Goal: Task Accomplishment & Management: Complete application form

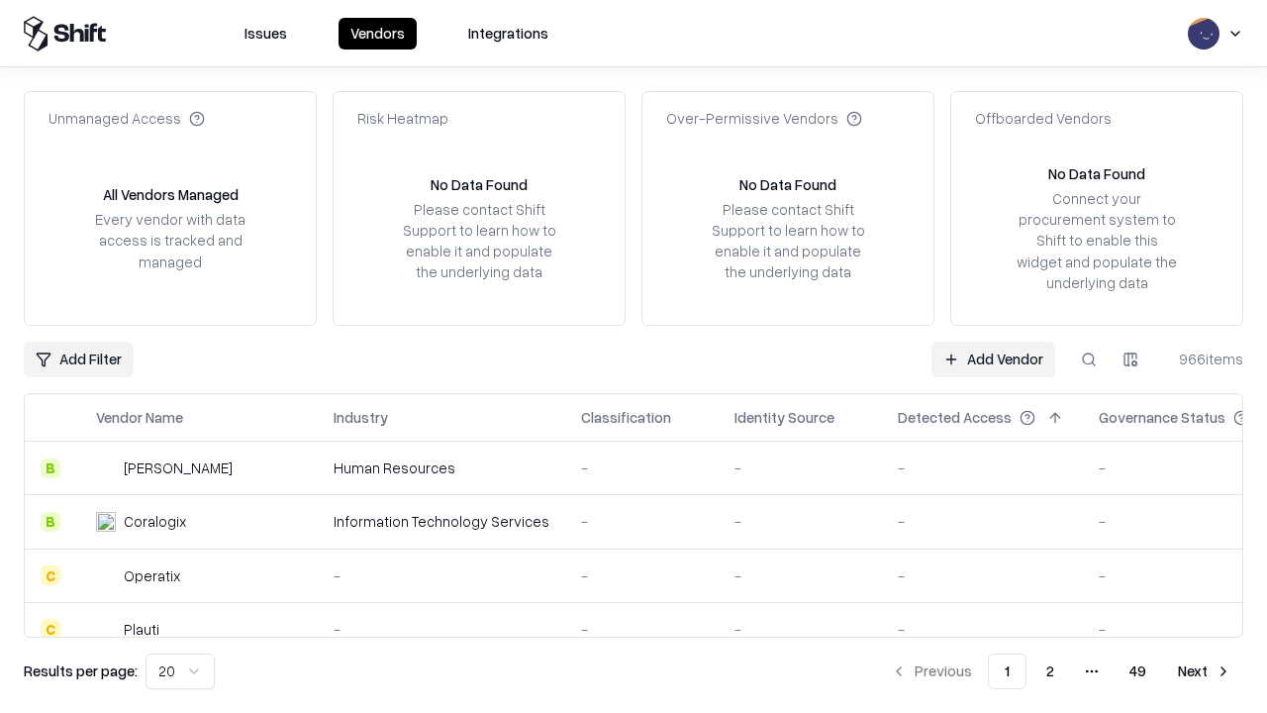
click at [993, 358] on link "Add Vendor" at bounding box center [994, 360] width 124 height 36
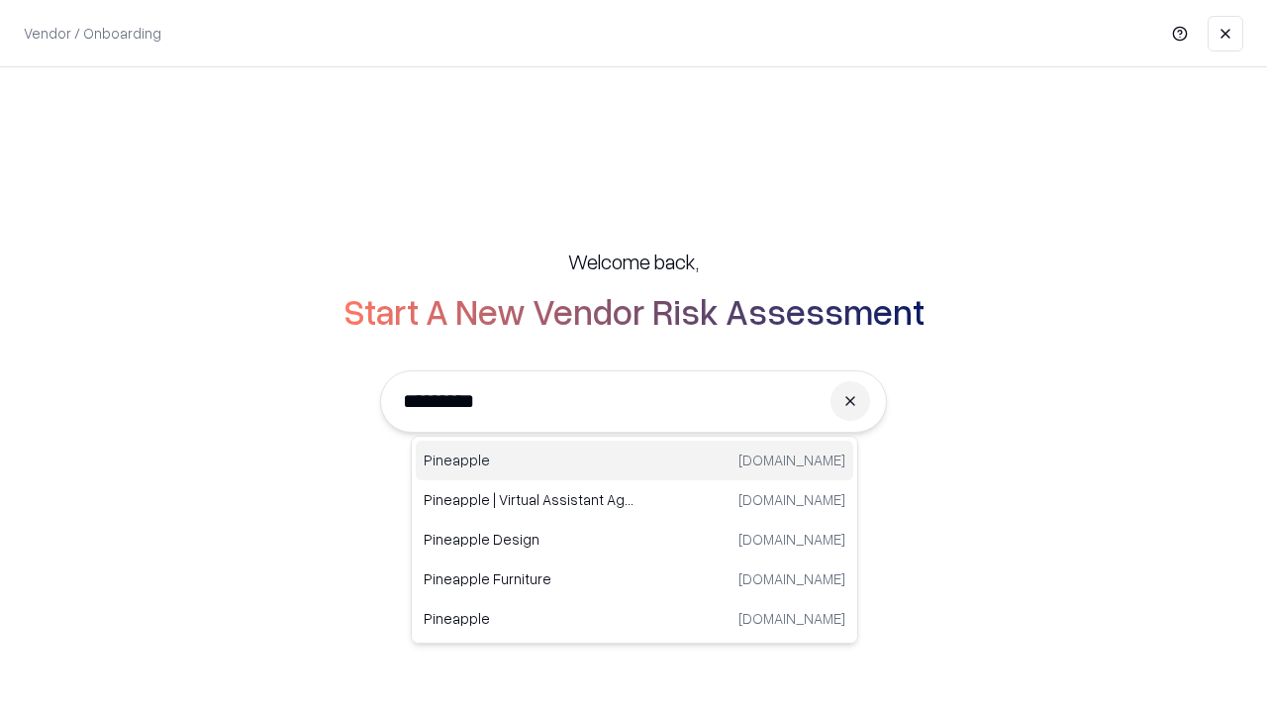
click at [635, 460] on div "Pineapple [DOMAIN_NAME]" at bounding box center [635, 461] width 438 height 40
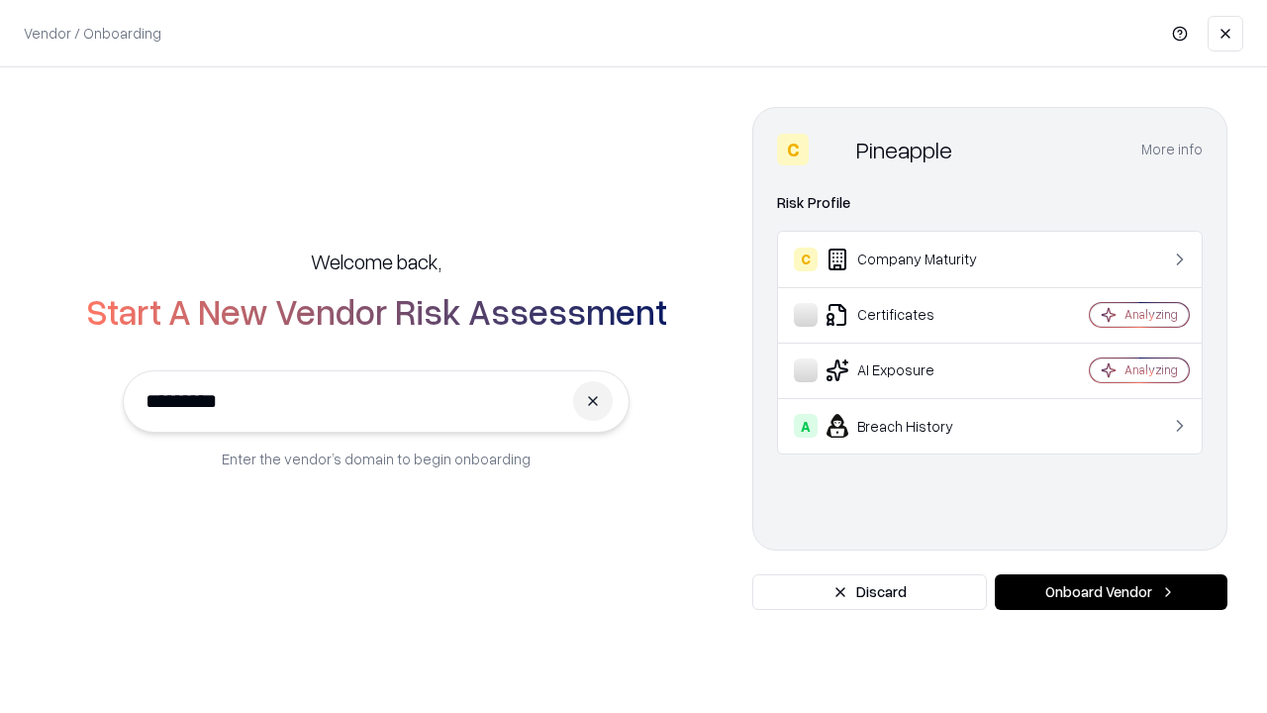
type input "*********"
click at [1111, 592] on button "Onboard Vendor" at bounding box center [1111, 592] width 233 height 36
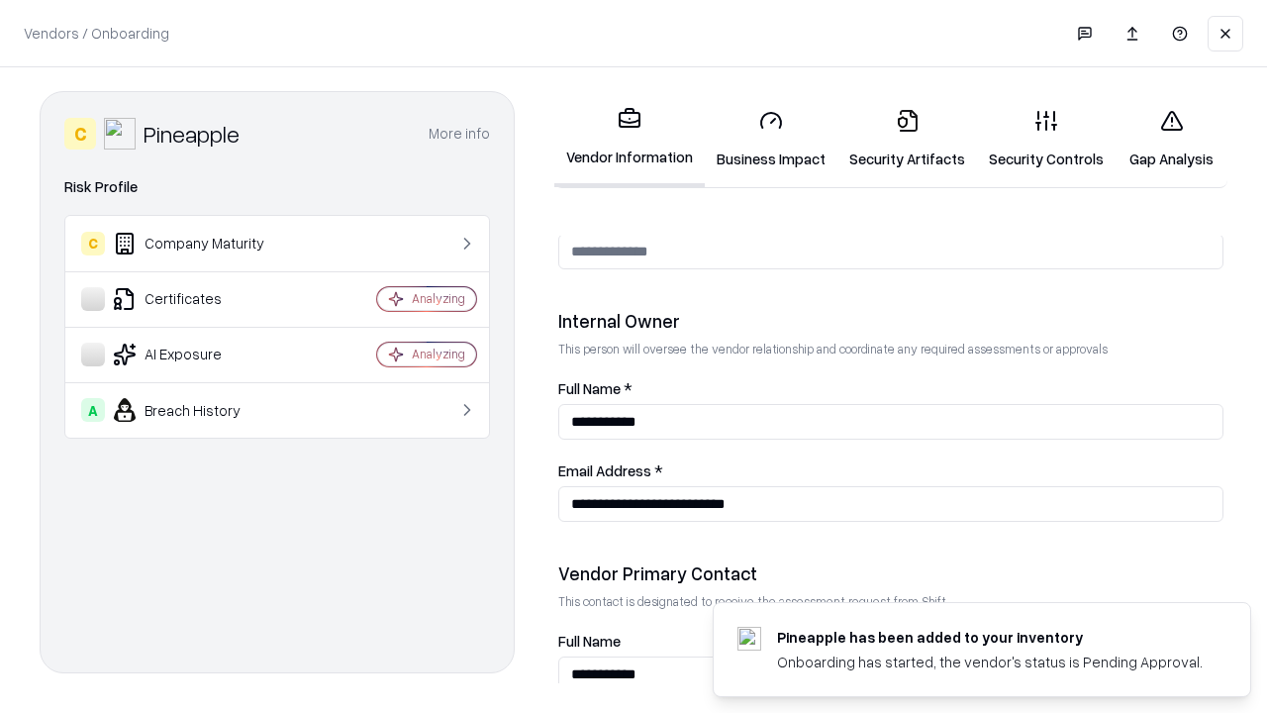
scroll to position [1026, 0]
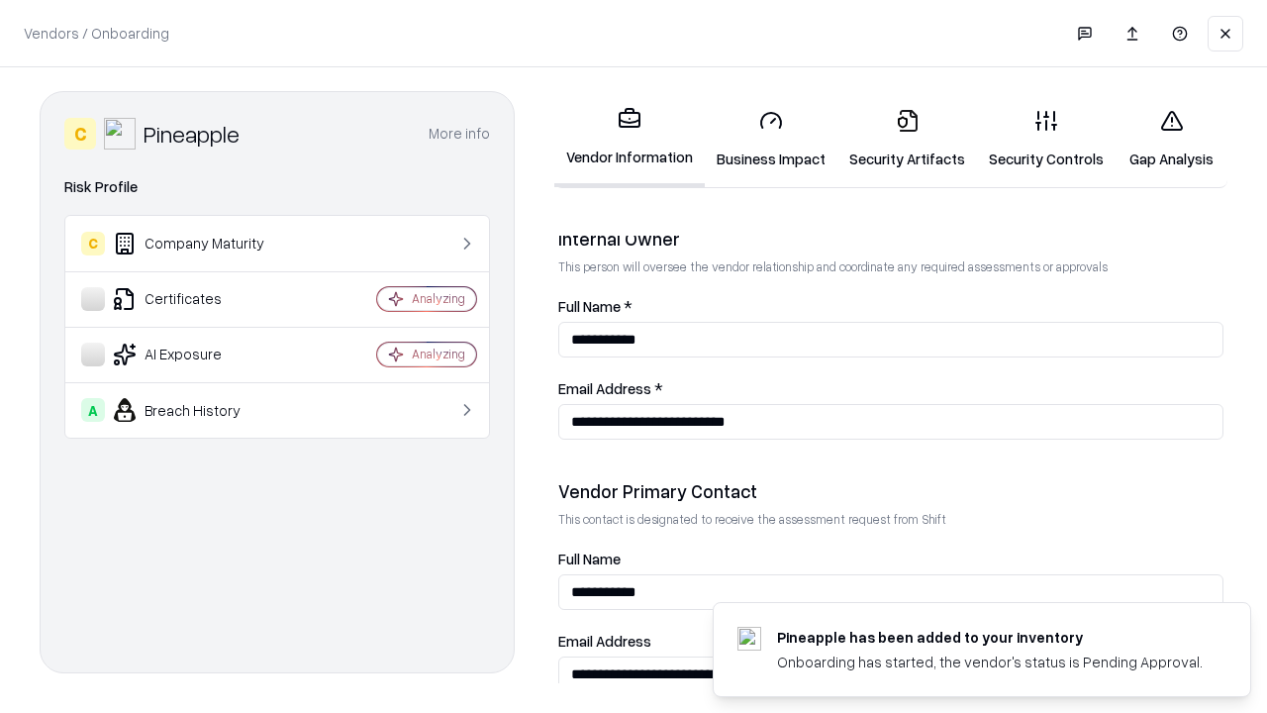
click at [771, 139] on link "Business Impact" at bounding box center [771, 139] width 133 height 92
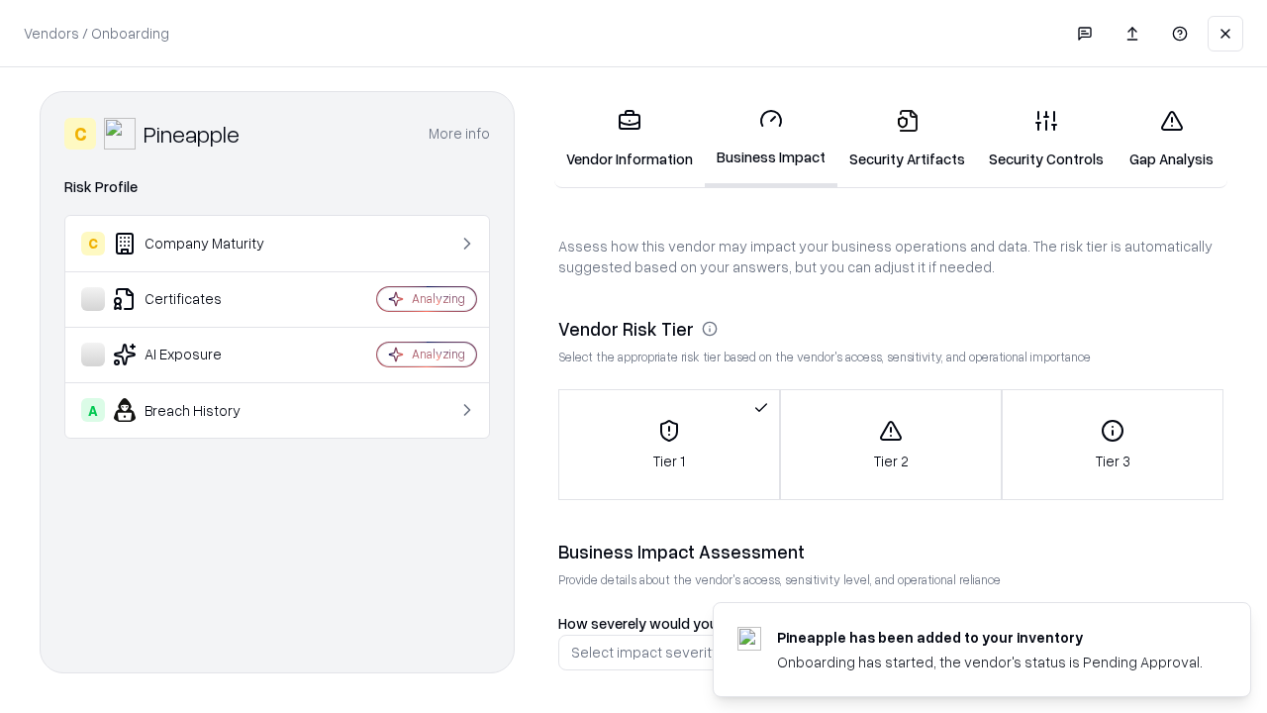
click at [907, 139] on link "Security Artifacts" at bounding box center [908, 139] width 140 height 92
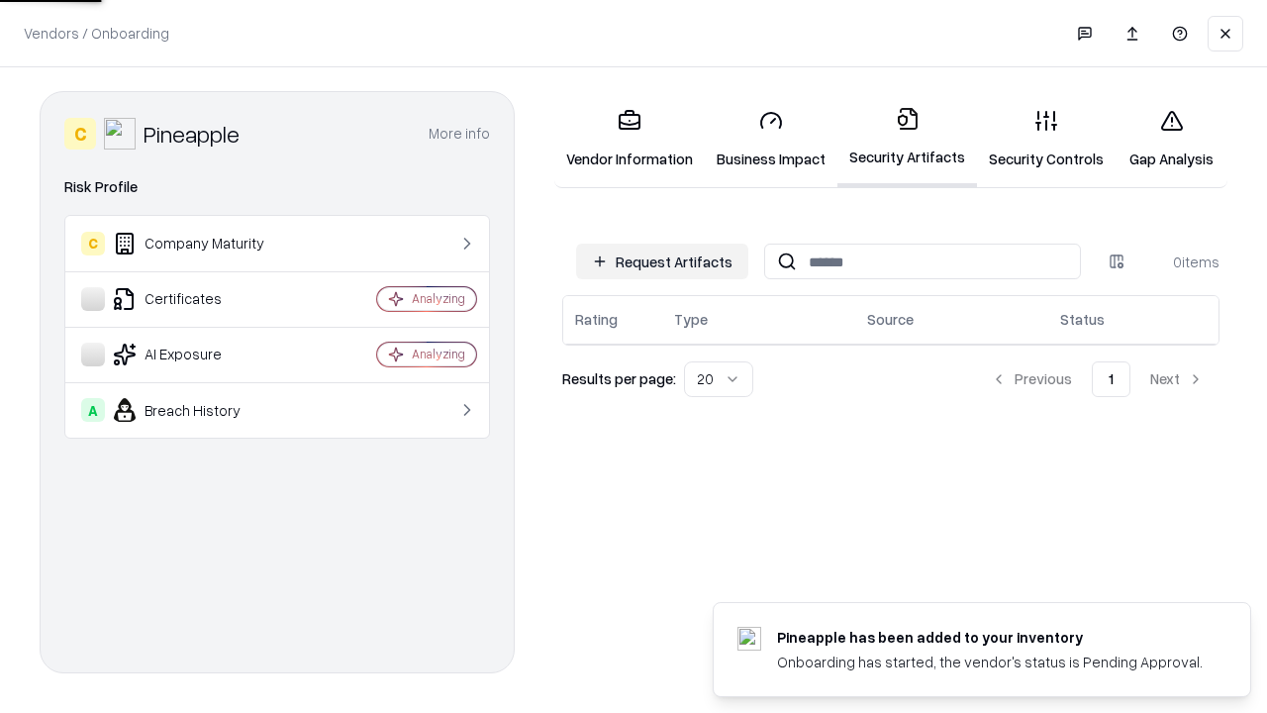
click at [662, 261] on button "Request Artifacts" at bounding box center [662, 262] width 172 height 36
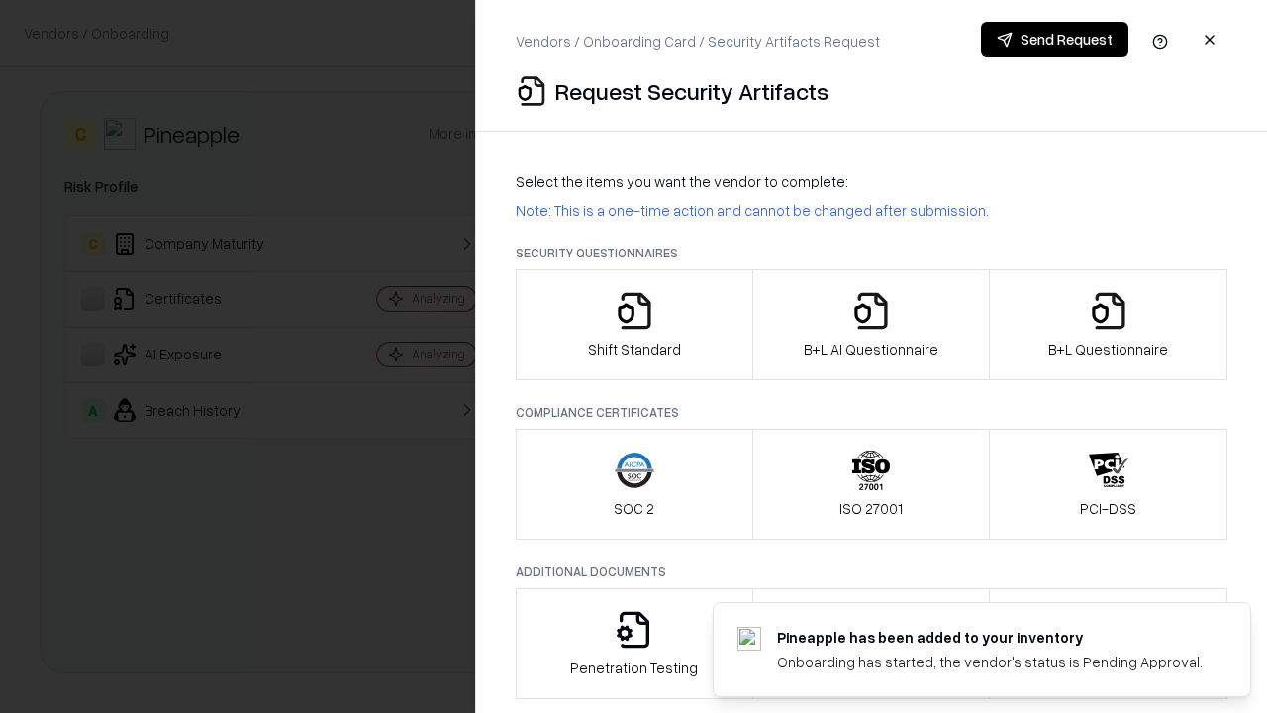
click at [634, 325] on icon "button" at bounding box center [635, 311] width 40 height 40
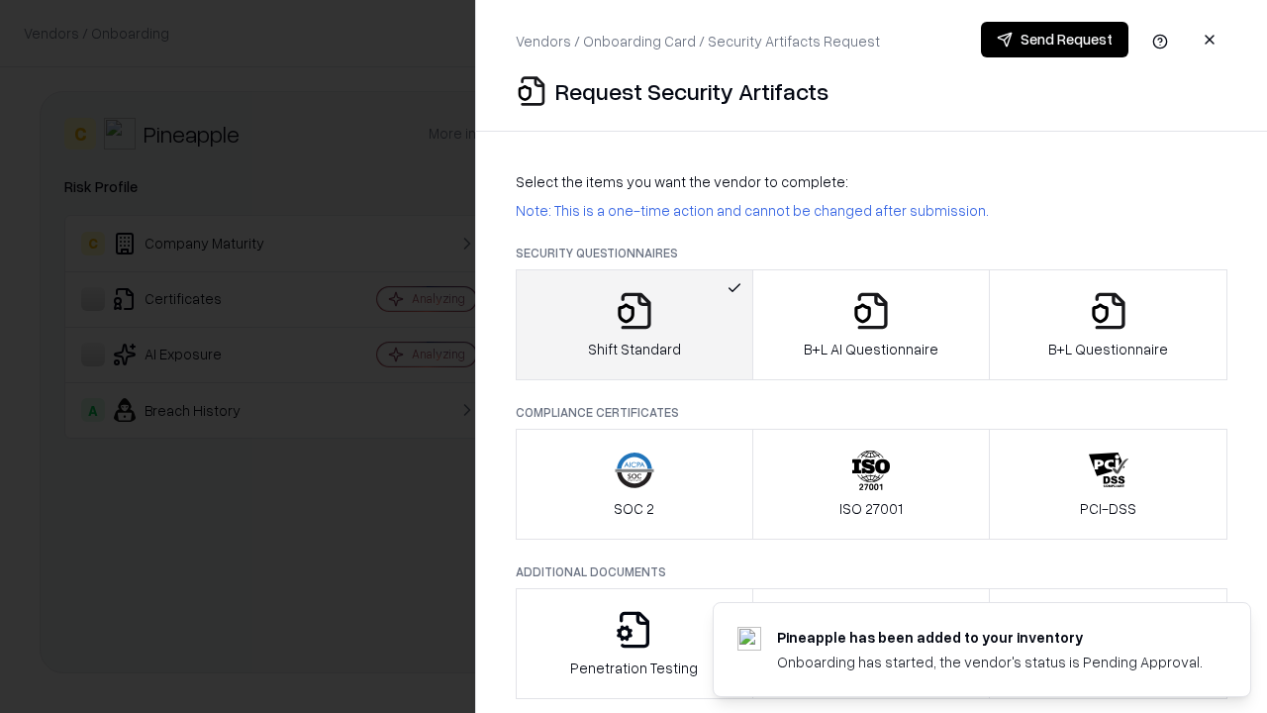
click at [1054, 40] on button "Send Request" at bounding box center [1055, 40] width 148 height 36
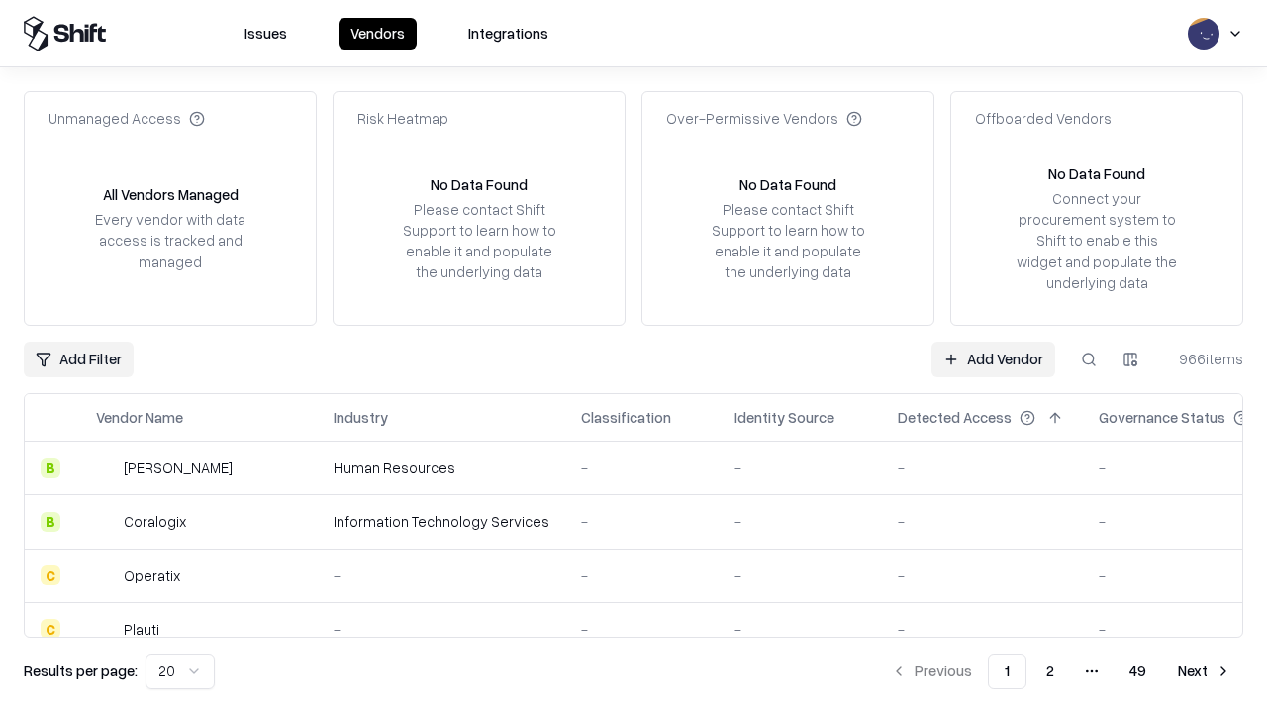
click at [1089, 358] on button at bounding box center [1089, 360] width 36 height 36
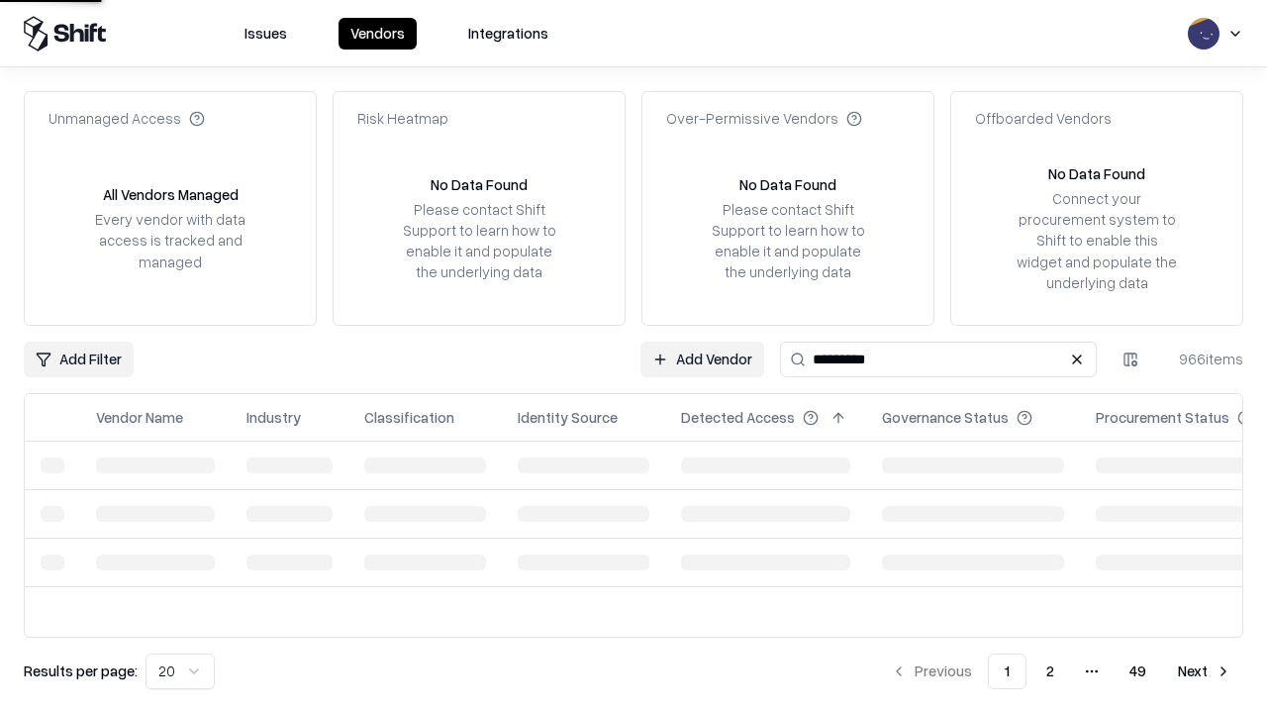
type input "*********"
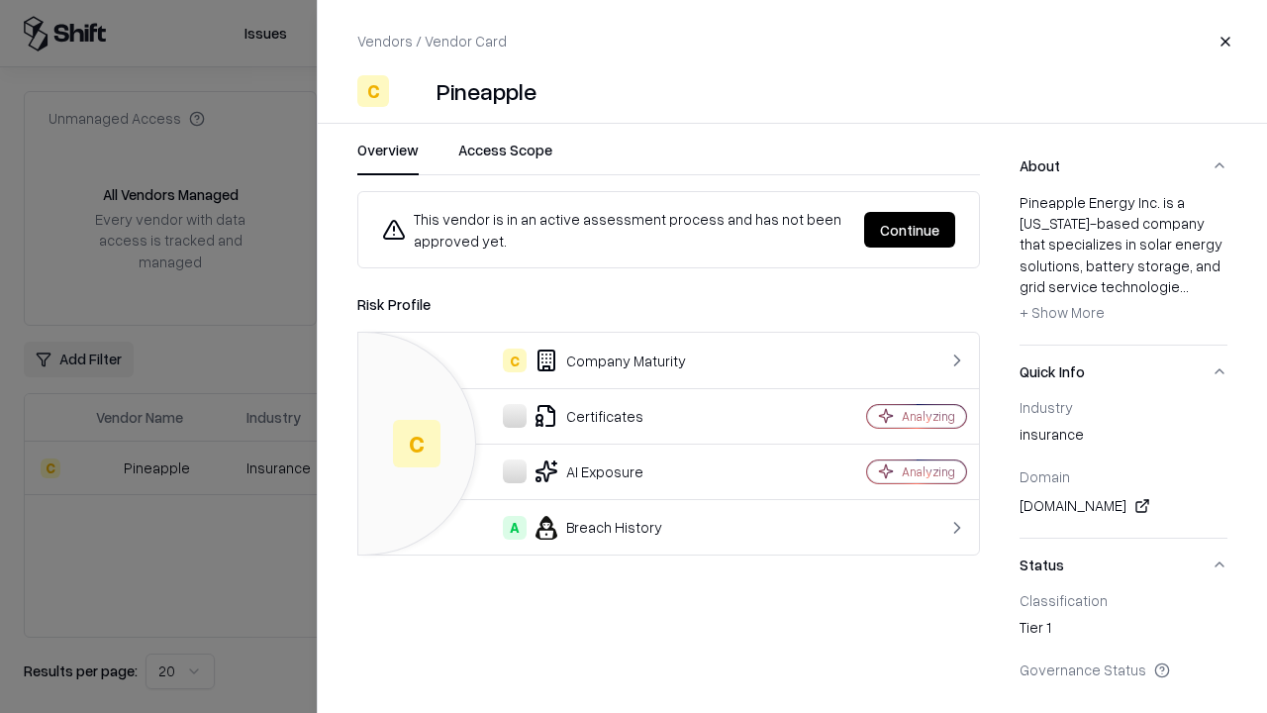
click at [910, 230] on button "Continue" at bounding box center [909, 230] width 91 height 36
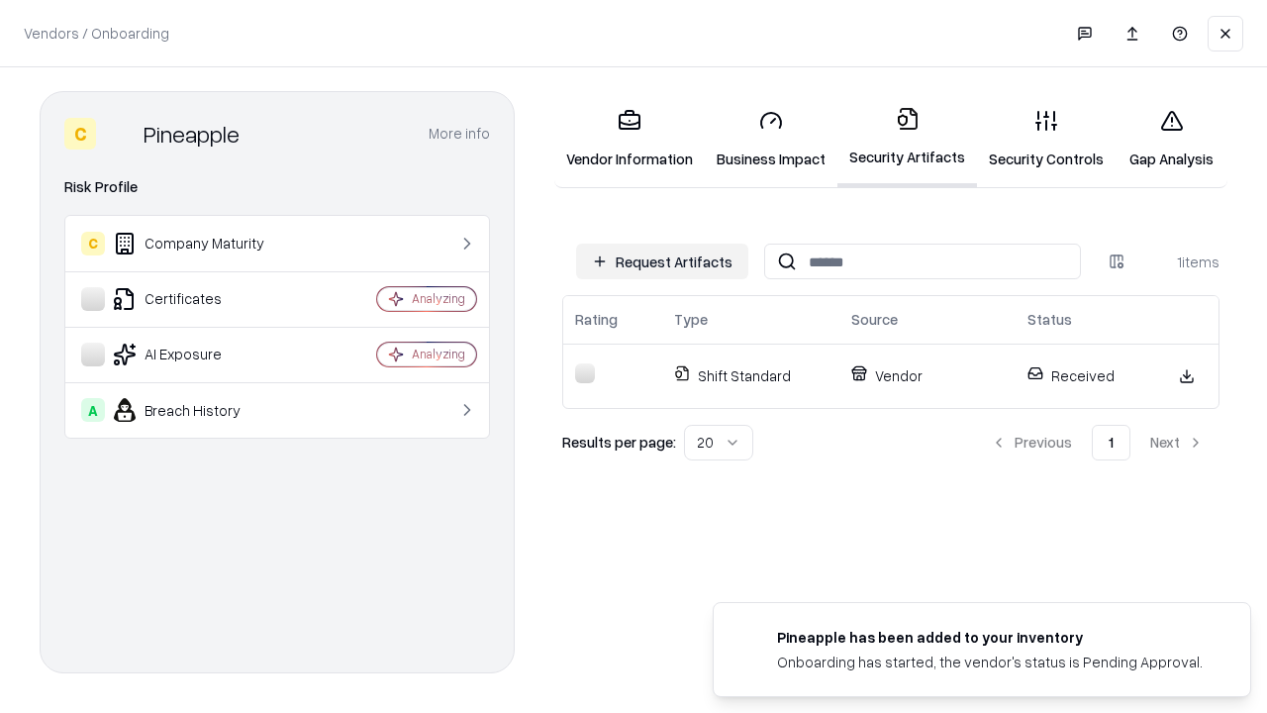
click at [1047, 139] on link "Security Controls" at bounding box center [1046, 139] width 139 height 92
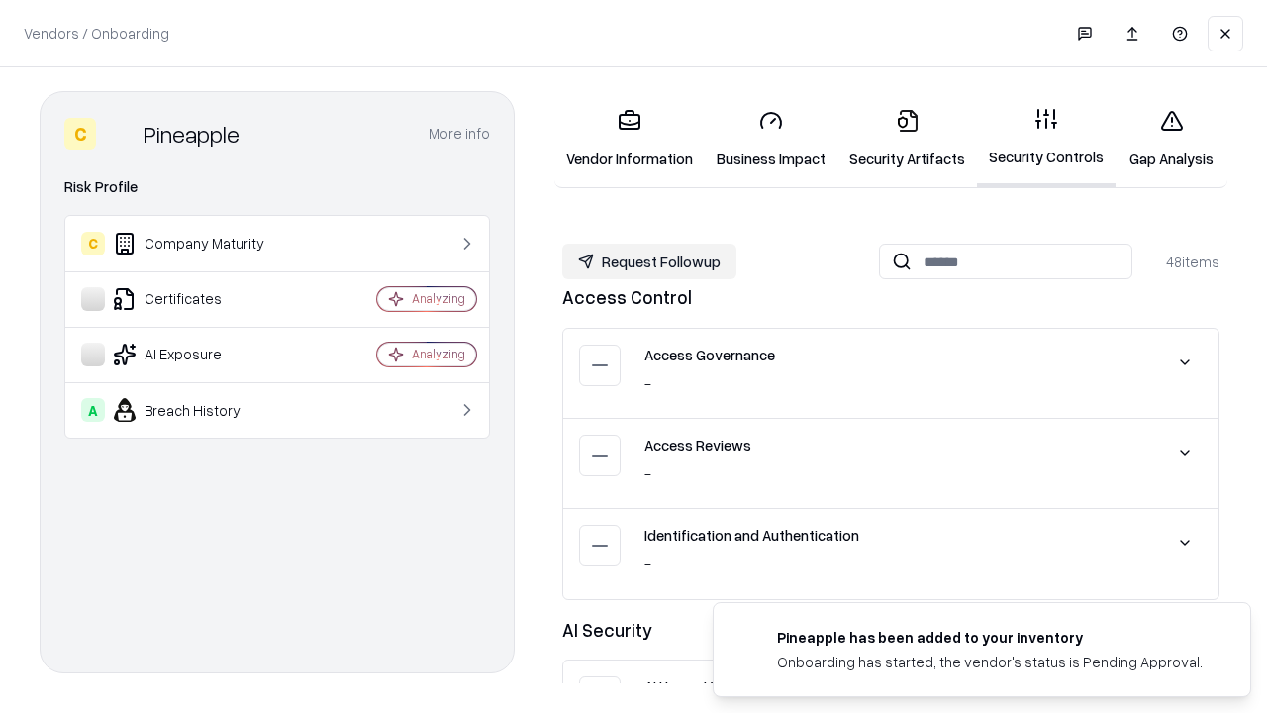
click at [650, 261] on button "Request Followup" at bounding box center [649, 262] width 174 height 36
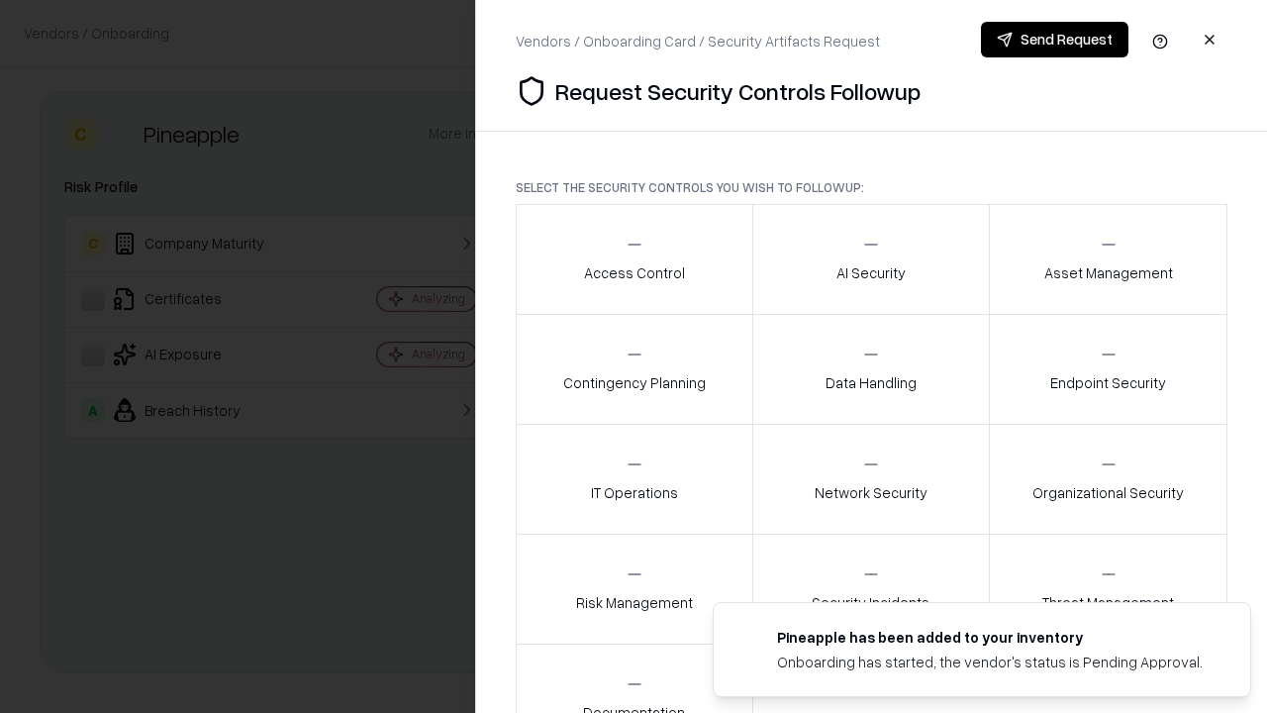
click at [634, 259] on div "Access Control" at bounding box center [634, 259] width 101 height 49
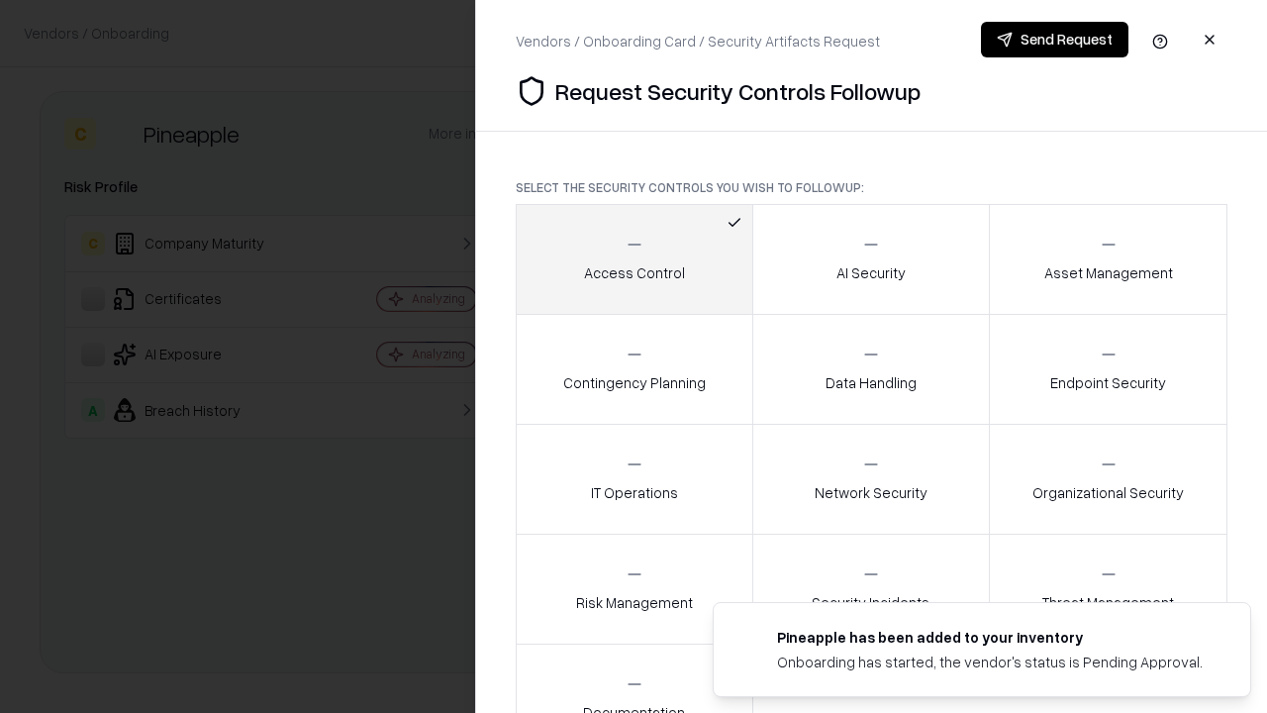
click at [1054, 40] on button "Send Request" at bounding box center [1055, 40] width 148 height 36
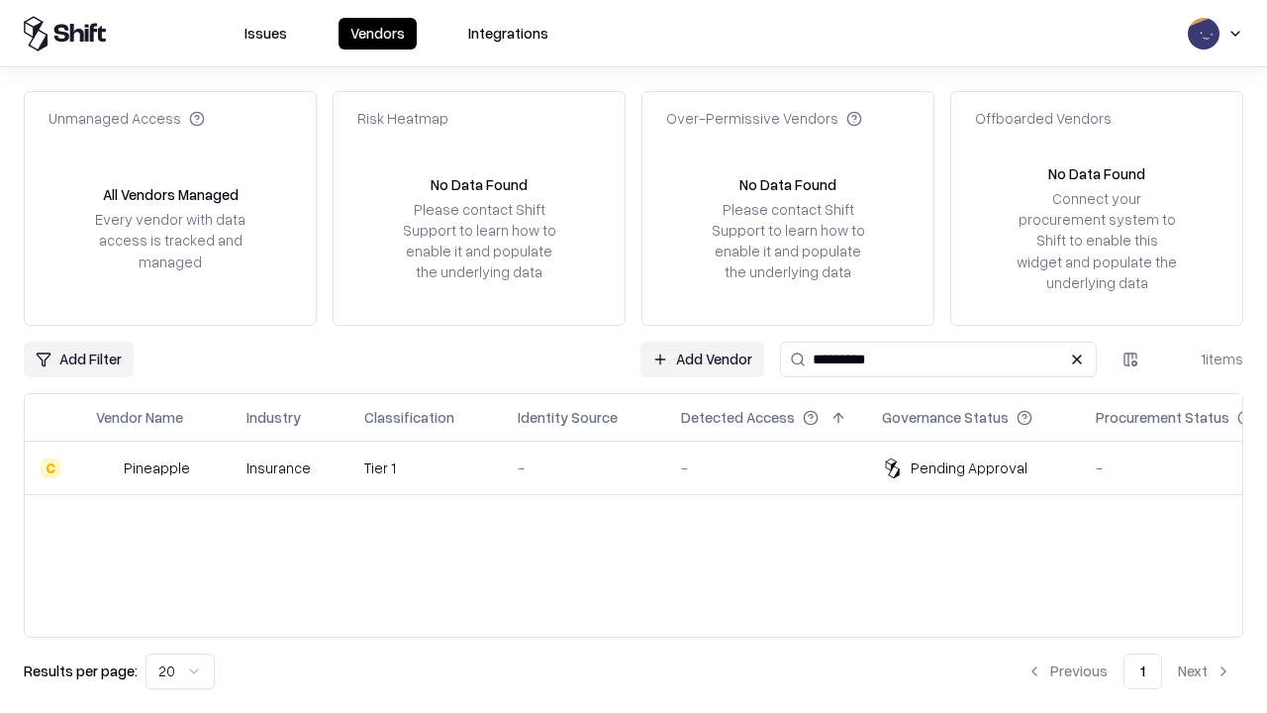
type input "*********"
click at [646, 467] on div "-" at bounding box center [584, 467] width 132 height 21
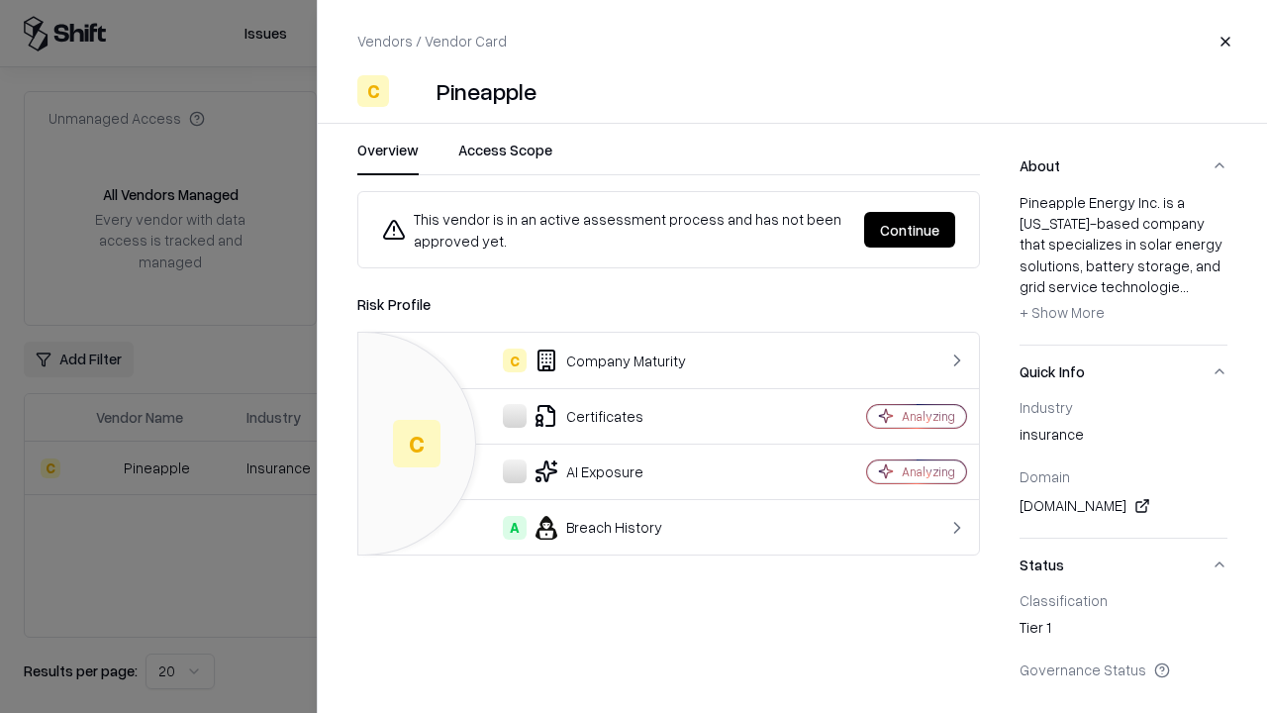
click at [910, 230] on button "Continue" at bounding box center [909, 230] width 91 height 36
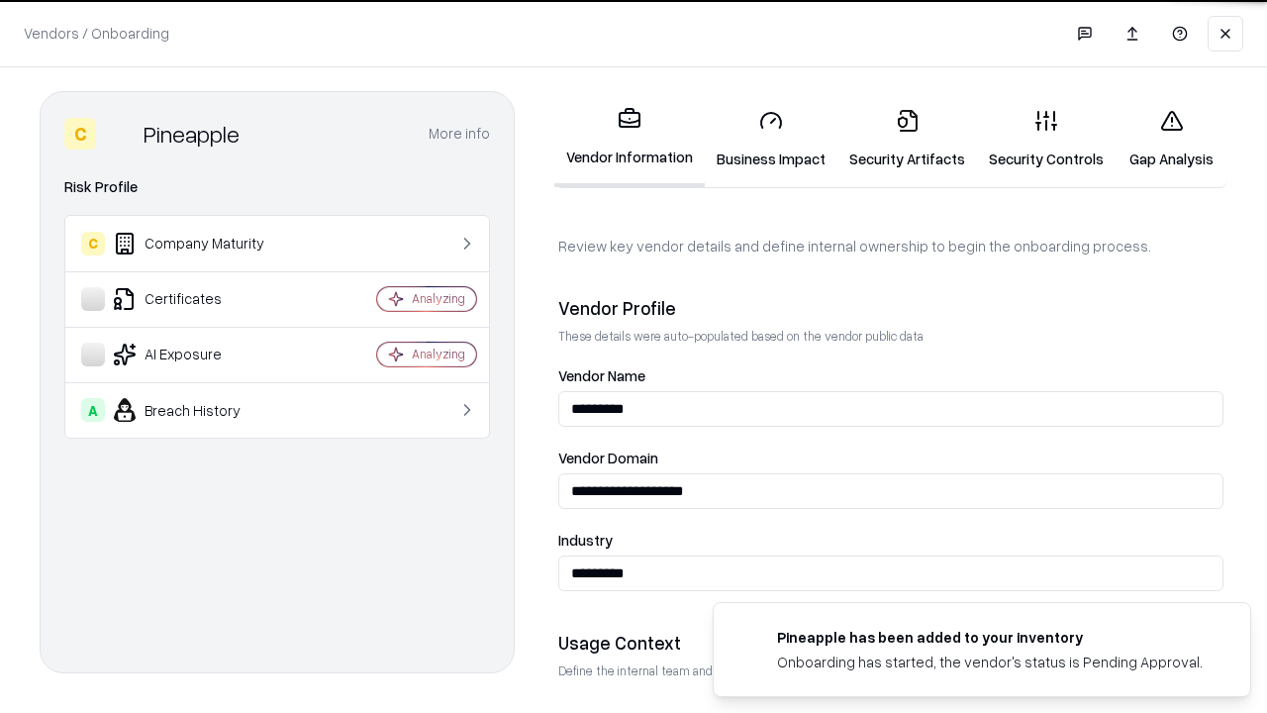
click at [1171, 139] on link "Gap Analysis" at bounding box center [1172, 139] width 112 height 92
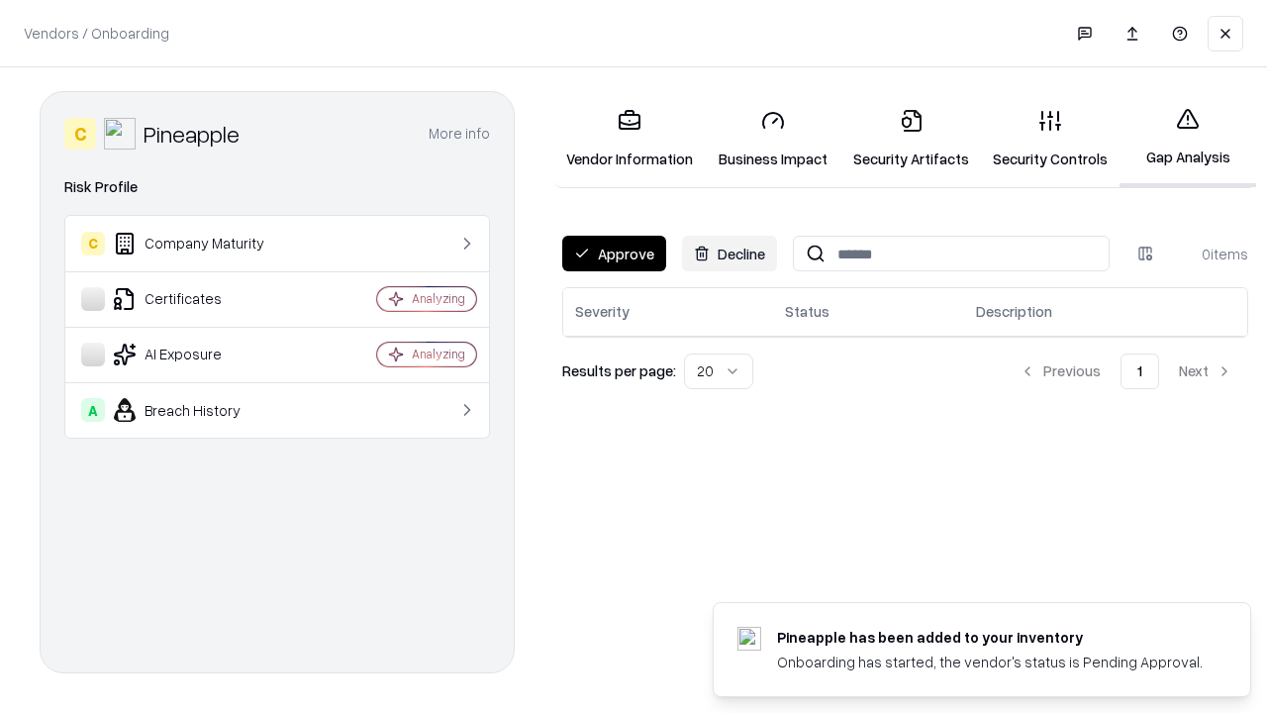
click at [614, 253] on button "Approve" at bounding box center [614, 254] width 104 height 36
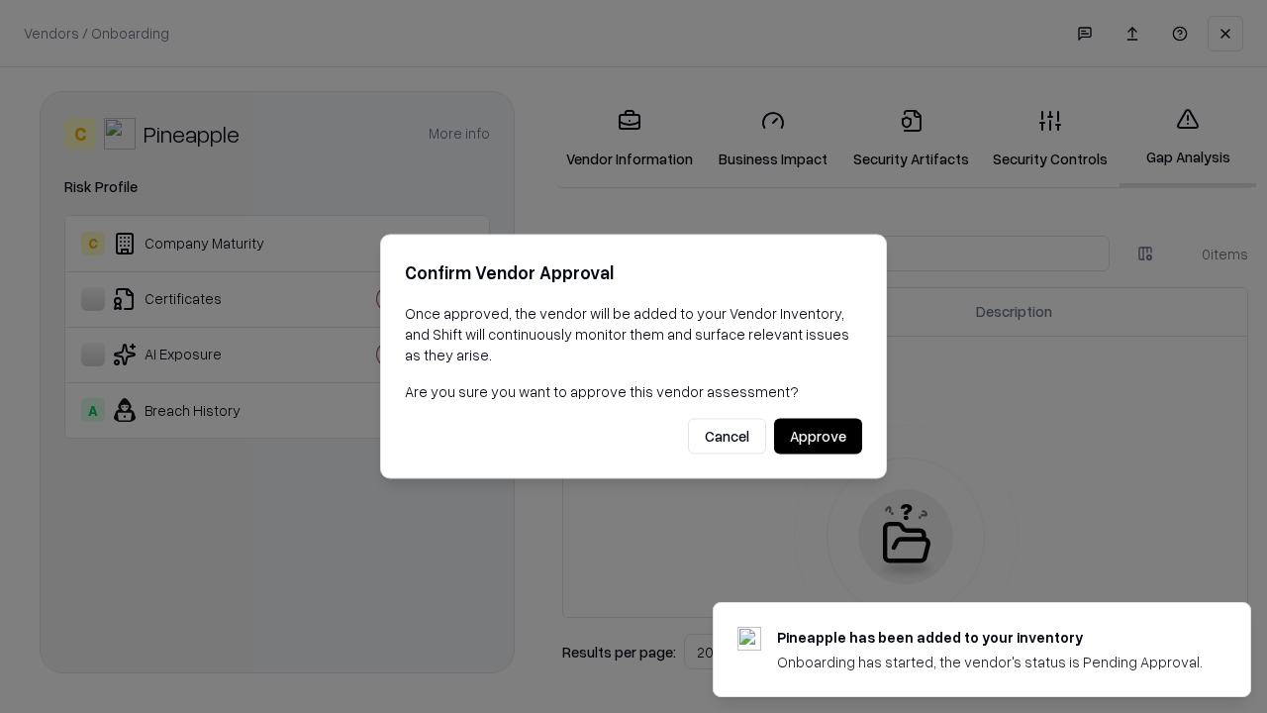
click at [818, 436] on button "Approve" at bounding box center [818, 437] width 88 height 36
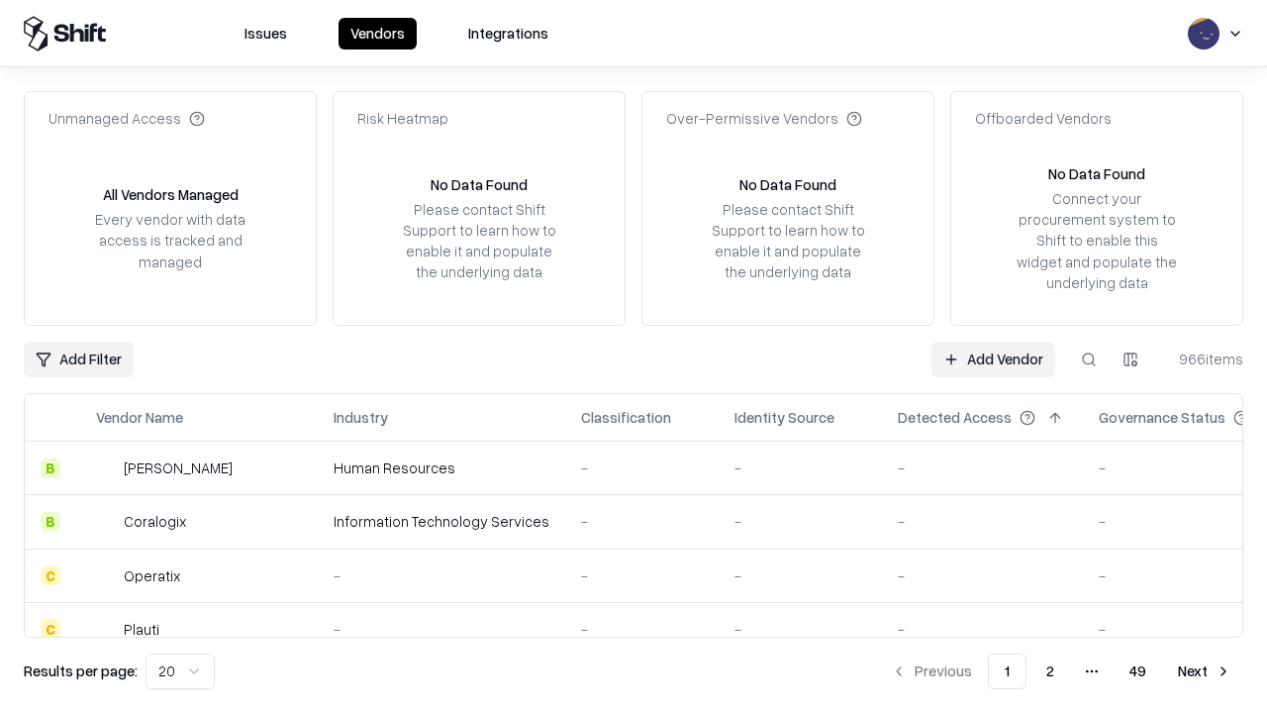
type input "*********"
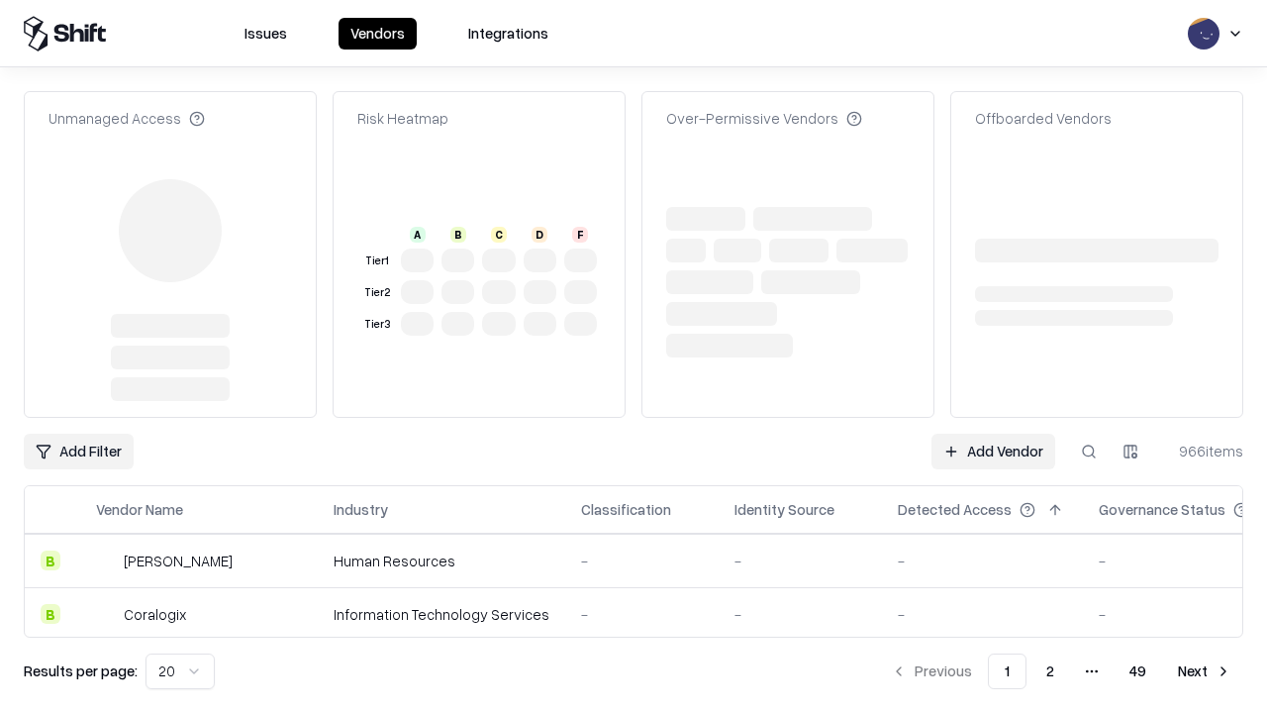
click at [993, 434] on link "Add Vendor" at bounding box center [994, 452] width 124 height 36
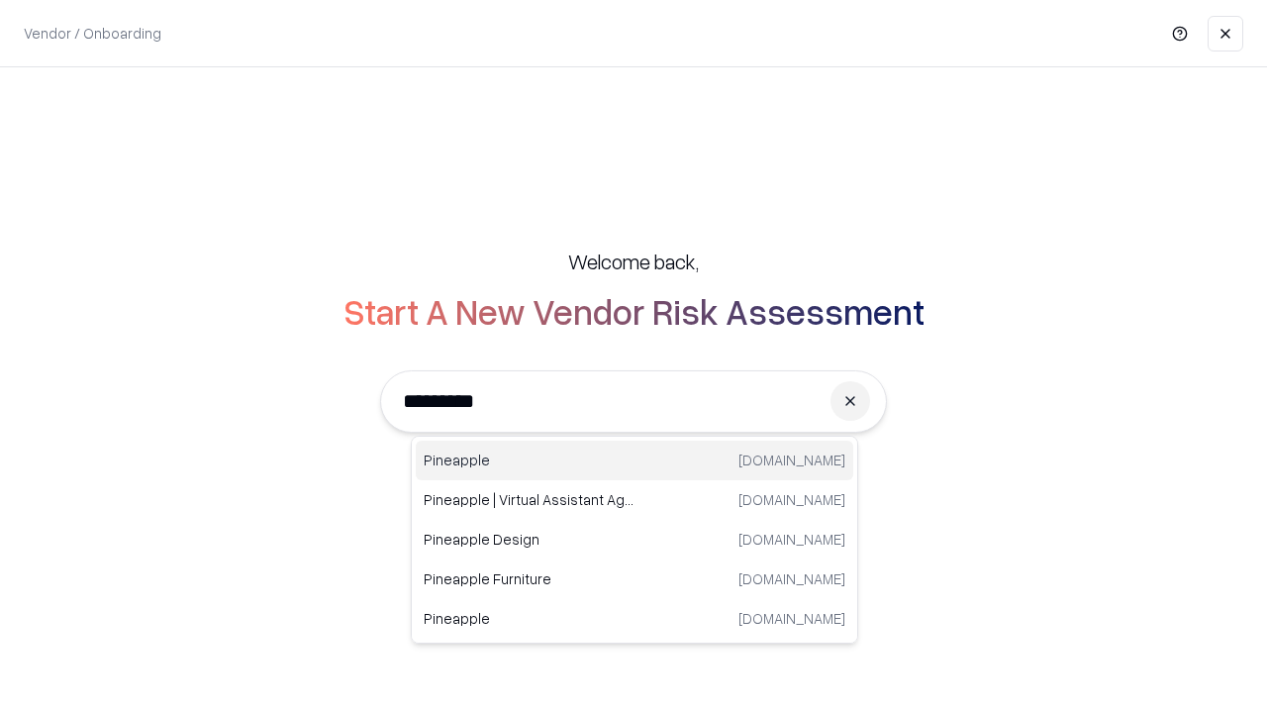
click at [635, 460] on div "Pineapple [DOMAIN_NAME]" at bounding box center [635, 461] width 438 height 40
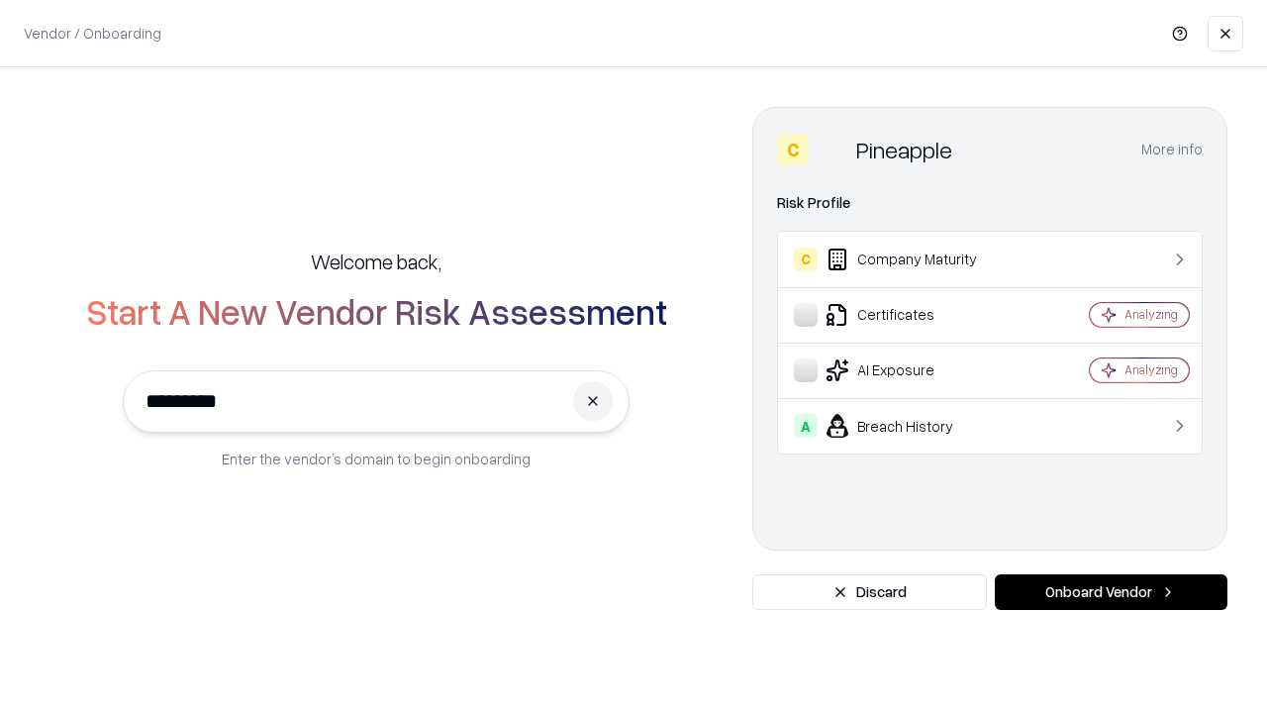
type input "*********"
click at [1111, 592] on button "Onboard Vendor" at bounding box center [1111, 592] width 233 height 36
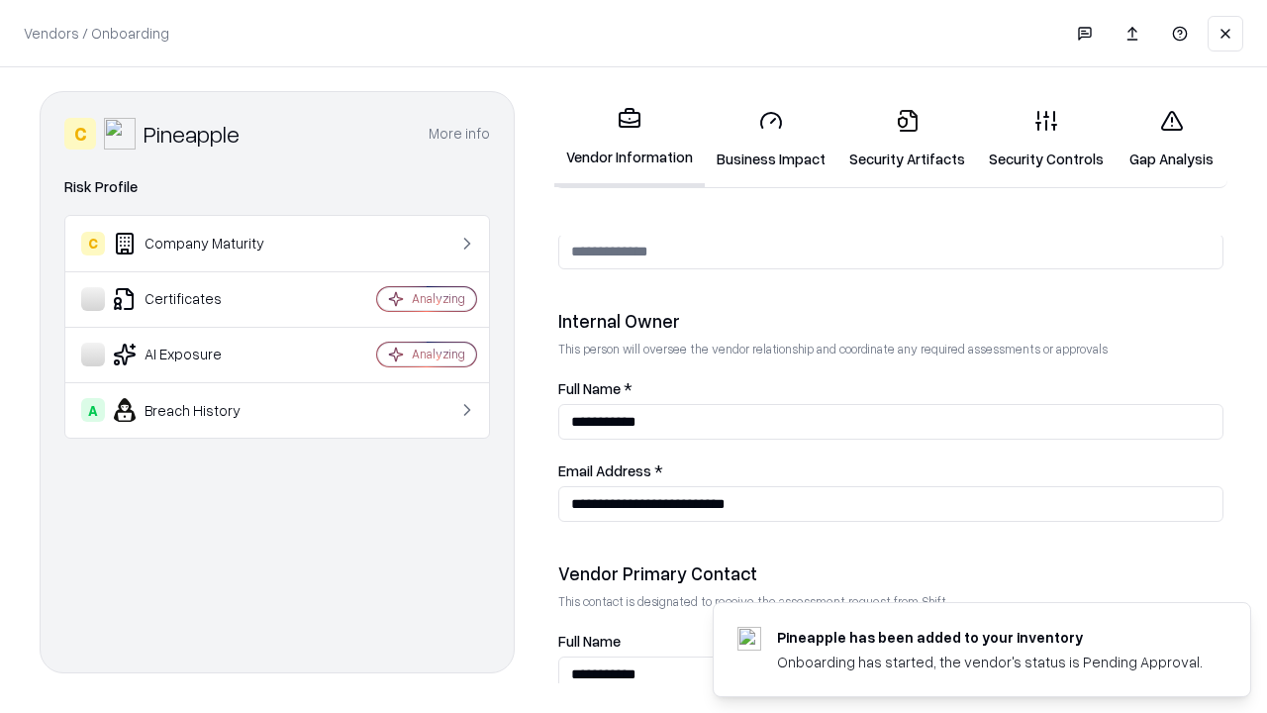
scroll to position [1026, 0]
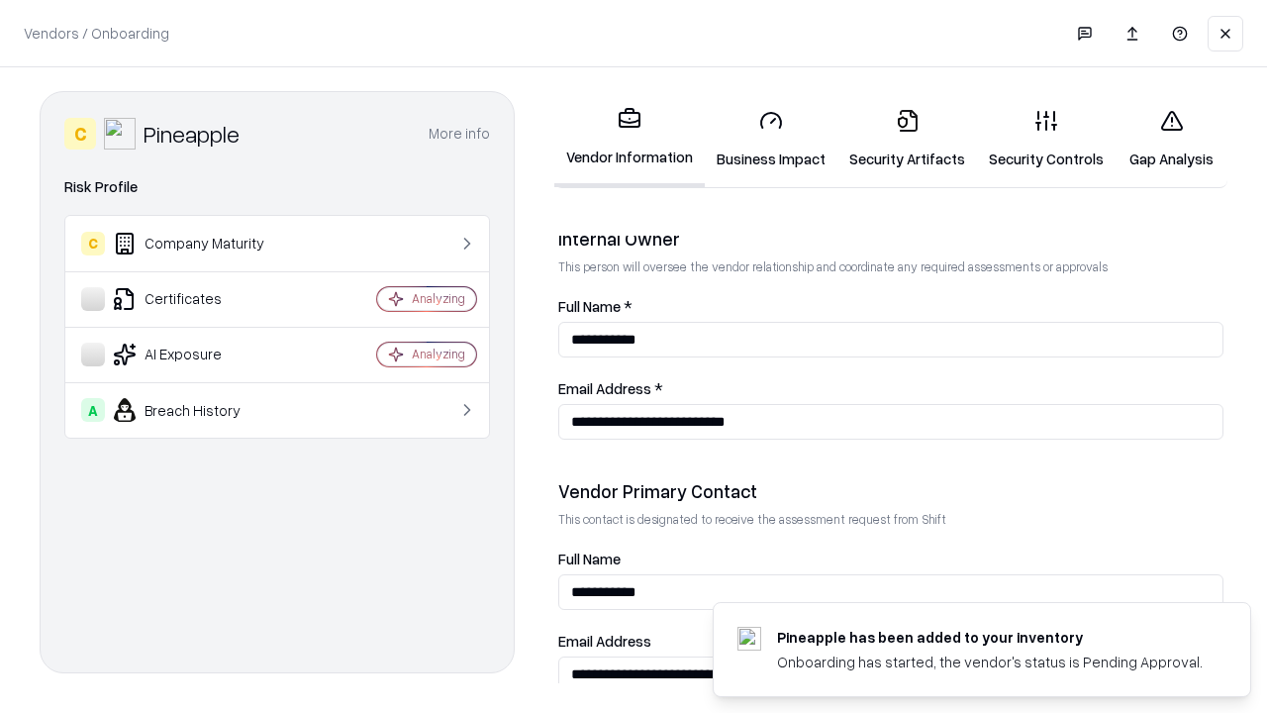
click at [1171, 139] on link "Gap Analysis" at bounding box center [1172, 139] width 112 height 92
